Goal: Task Accomplishment & Management: Use online tool/utility

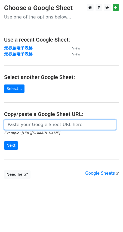
drag, startPoint x: 20, startPoint y: 124, endPoint x: 20, endPoint y: 118, distance: 6.3
click at [20, 124] on input "url" at bounding box center [60, 125] width 112 height 10
click at [35, 122] on input "url" at bounding box center [60, 125] width 112 height 10
paste input "https://docs.google.com/spreadsheets/d/1TTDKtAvnotZFsCvpPYMj7KQvzAu6LJFTjr9oBya…"
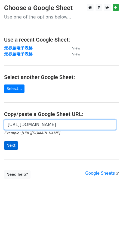
type input "https://docs.google.com/spreadsheets/d/1TTDKtAvnotZFsCvpPYMj7KQvzAu6LJFTjr9oBya…"
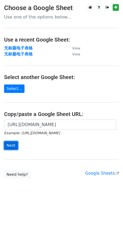
scroll to position [0, 0]
click at [13, 146] on input "Next" at bounding box center [11, 145] width 14 height 8
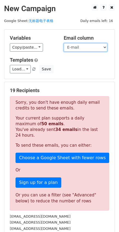
click at [97, 43] on select "First Name E-mail" at bounding box center [86, 47] width 44 height 8
click at [64, 43] on select "First Name E-mail" at bounding box center [86, 47] width 44 height 8
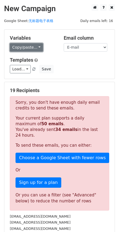
click at [26, 46] on link "Copy/paste..." at bounding box center [26, 47] width 33 height 8
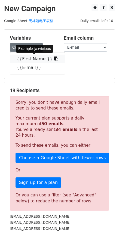
click at [35, 61] on link "{{First Name }}" at bounding box center [37, 59] width 55 height 9
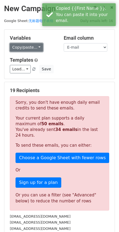
click at [39, 48] on link "Copy/paste..." at bounding box center [26, 47] width 33 height 8
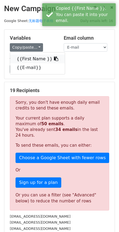
click at [38, 58] on link "{{First Name }}" at bounding box center [37, 59] width 55 height 9
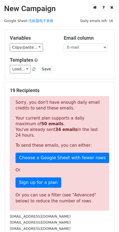
scroll to position [97, 0]
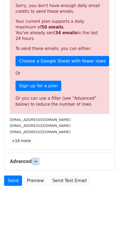
click at [35, 159] on link at bounding box center [36, 162] width 6 height 6
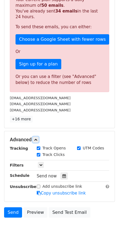
scroll to position [150, 0]
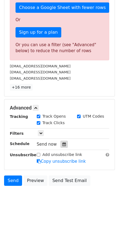
click at [66, 144] on div at bounding box center [63, 144] width 7 height 7
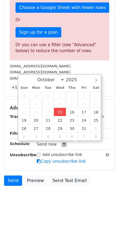
type input "2025-10-15 17:54"
type input "05"
type input "54"
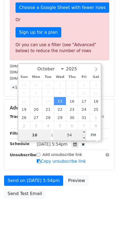
type input "10"
type input "2025-10-15 22:54"
click at [72, 135] on input "54" at bounding box center [69, 135] width 33 height 11
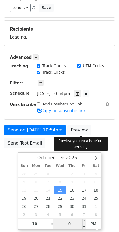
type input "00"
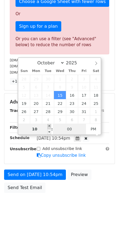
scroll to position [163, 0]
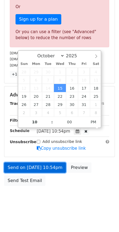
type input "2025-10-15 22:00"
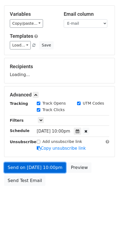
scroll to position [24, 0]
click at [31, 165] on link "Send on Oct 15 at 10:00pm" at bounding box center [35, 168] width 62 height 10
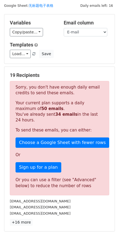
scroll to position [0, 0]
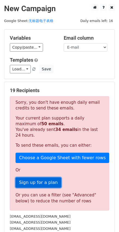
click at [38, 180] on link "Sign up for a plan" at bounding box center [39, 183] width 46 height 10
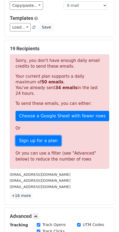
scroll to position [163, 0]
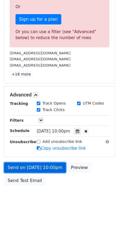
click at [55, 169] on link "Send on Oct 15 at 10:00pm" at bounding box center [35, 168] width 62 height 10
click at [27, 165] on link "Send on Oct 15 at 10:00pm" at bounding box center [35, 168] width 62 height 10
